Goal: Task Accomplishment & Management: Use online tool/utility

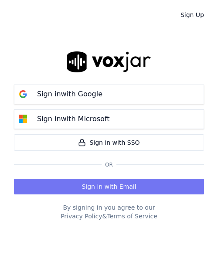
drag, startPoint x: 88, startPoint y: 176, endPoint x: 88, endPoint y: 182, distance: 5.7
click at [88, 177] on div "Sign in with Email" at bounding box center [109, 184] width 190 height 19
click at [88, 182] on button "Sign in with Email" at bounding box center [109, 186] width 190 height 16
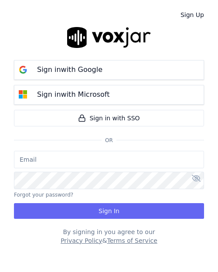
drag, startPoint x: 24, startPoint y: 162, endPoint x: 32, endPoint y: 156, distance: 10.9
click at [24, 162] on input "email" at bounding box center [109, 159] width 190 height 17
paste input "gcastro@asilpc.com"
type input "gcastro@asilpc.com"
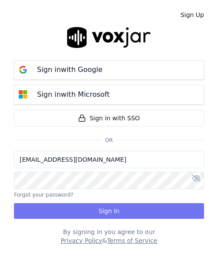
click at [75, 206] on button "Sign In" at bounding box center [109, 211] width 190 height 16
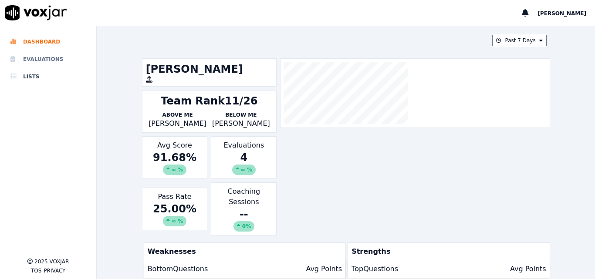
click at [45, 57] on li "Evaluations" at bounding box center [47, 58] width 75 height 17
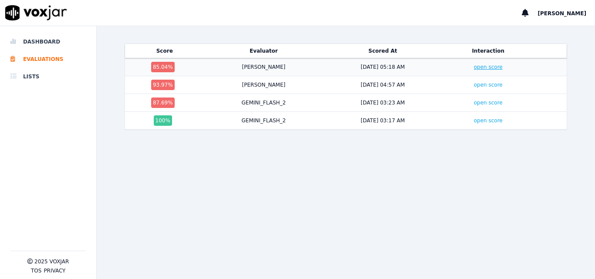
click at [217, 66] on link "open score" at bounding box center [488, 67] width 29 height 6
click at [217, 104] on link "open score" at bounding box center [488, 103] width 29 height 6
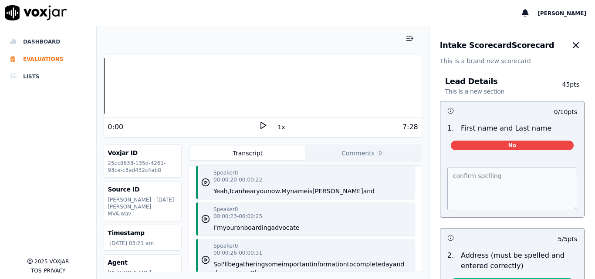
scroll to position [174, 0]
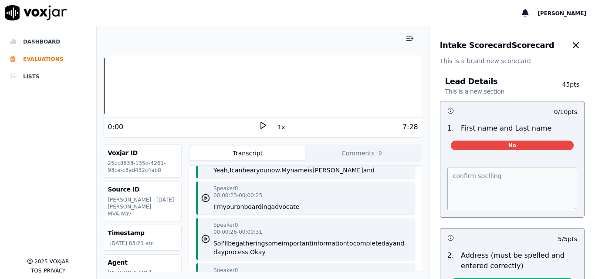
click at [261, 123] on polygon at bounding box center [263, 125] width 5 height 7
click at [418, 208] on div "Your browser does not support the audio element. 0:08 1x 7:28 Voxjar ID 25cc863…" at bounding box center [263, 152] width 332 height 253
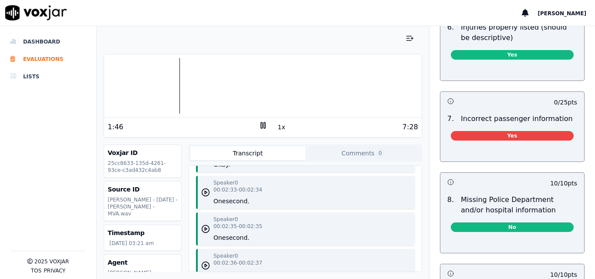
scroll to position [958, 0]
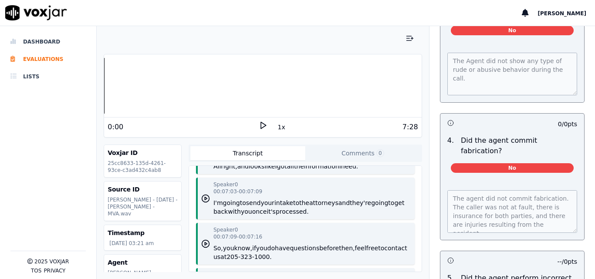
scroll to position [4119, 0]
